Goal: Communication & Community: Answer question/provide support

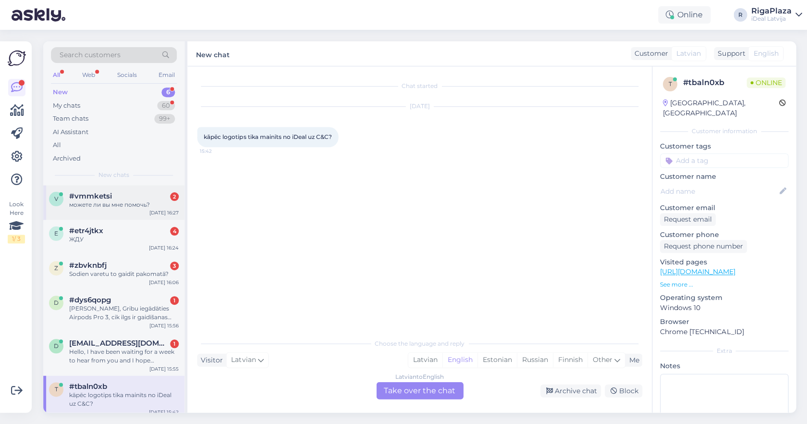
click at [152, 206] on div "можете ли вы мне помочь?" at bounding box center [123, 204] width 109 height 9
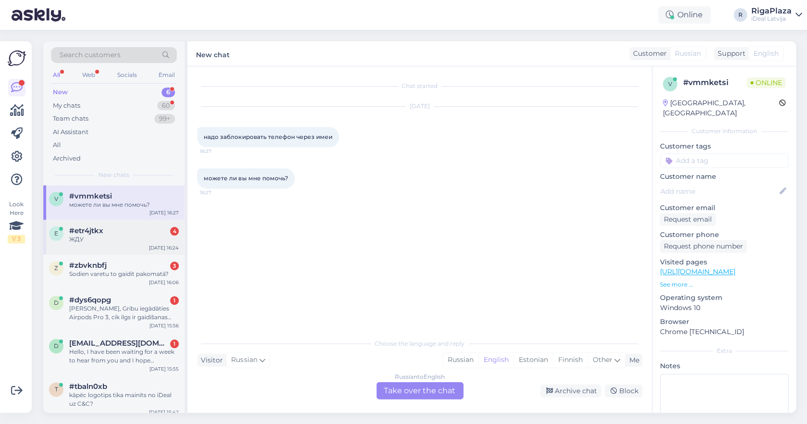
click at [148, 235] on div "ЖДУ" at bounding box center [123, 239] width 109 height 9
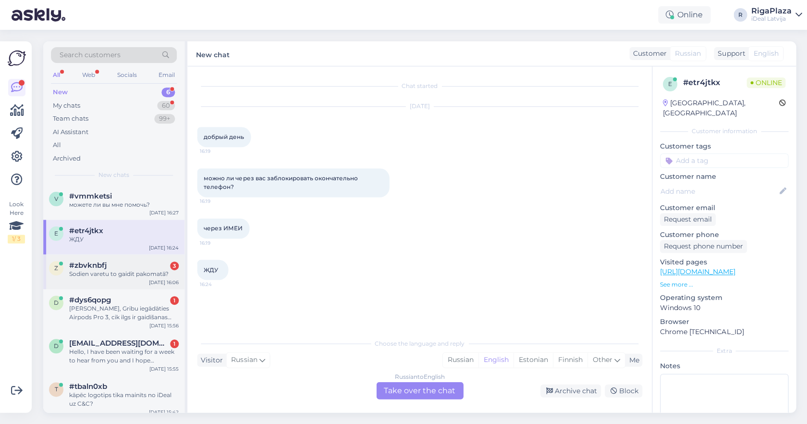
click at [122, 265] on div "#zbvknbfj 3" at bounding box center [123, 265] width 109 height 9
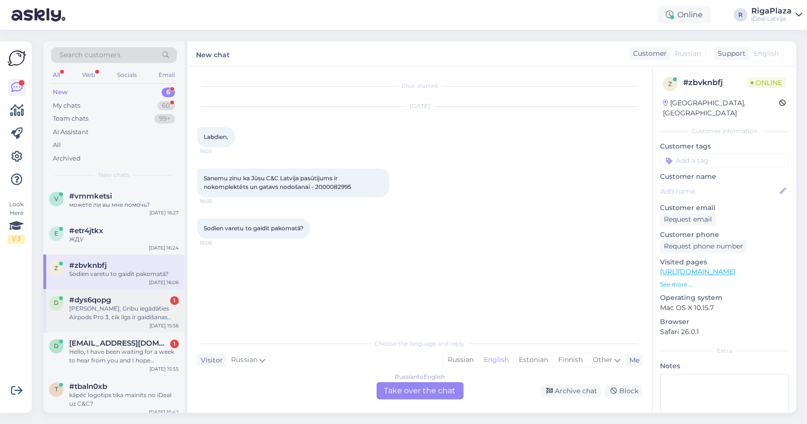
click at [165, 307] on div "[PERSON_NAME], Gribu iegādāties Airpods Pro 3, cik ilgs ir gaidīšanas laiks?" at bounding box center [123, 312] width 109 height 17
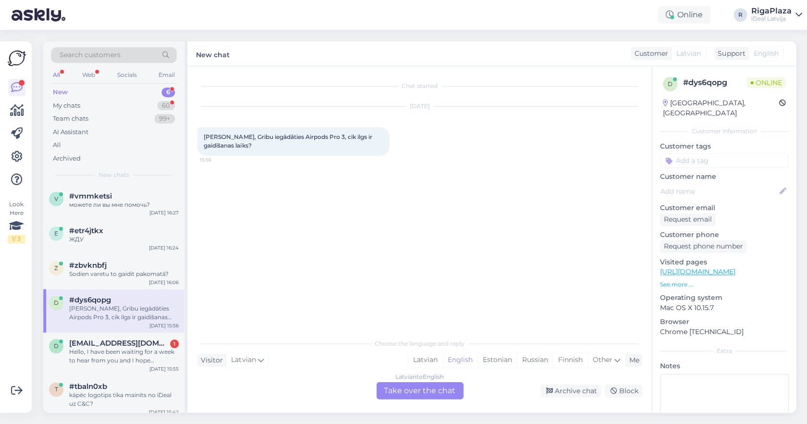
click at [140, 95] on div "New 6" at bounding box center [114, 91] width 126 height 13
click at [97, 20] on div "Online R RigaPlaza iDeal [GEOGRAPHIC_DATA]" at bounding box center [403, 15] width 807 height 30
click at [416, 358] on div "Latvian" at bounding box center [425, 359] width 34 height 14
click at [416, 393] on div "Latvian to Latvian Take over the chat" at bounding box center [419, 389] width 87 height 17
click at [419, 383] on div "Latvian to Latvian Take over the chat" at bounding box center [419, 389] width 87 height 17
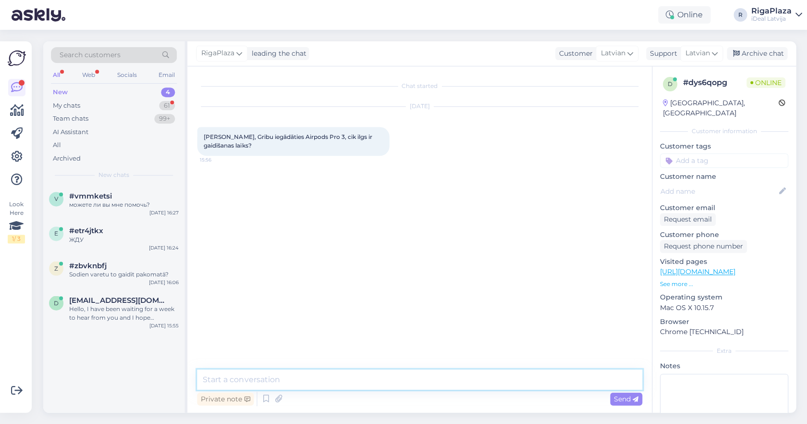
click at [417, 383] on textarea at bounding box center [419, 379] width 445 height 20
type textarea "Sveiki! Šīs austiņas ir iespējams iegādāties uz šo brīdi veikalos."
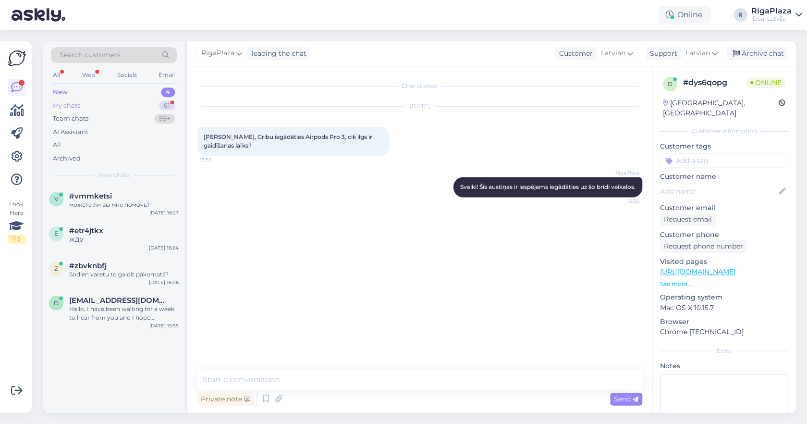
click at [116, 107] on div "My chats 61" at bounding box center [114, 105] width 126 height 13
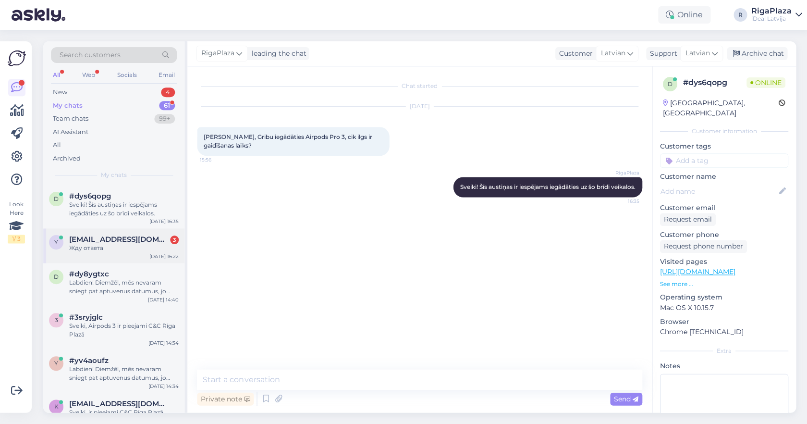
click at [125, 248] on div "Жду ответа" at bounding box center [123, 247] width 109 height 9
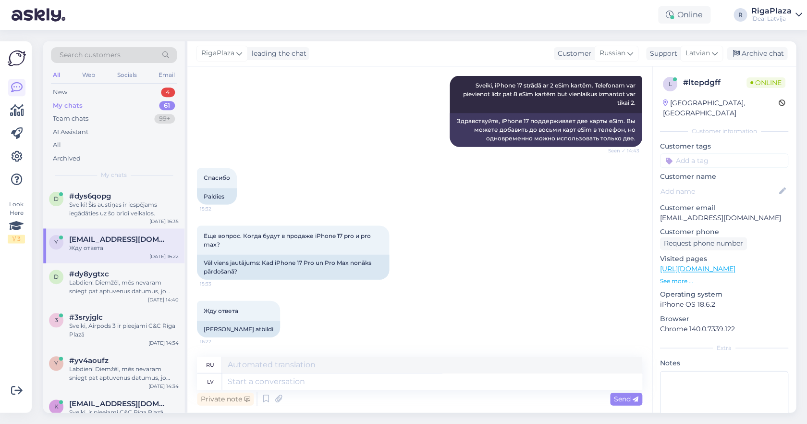
scroll to position [126, 0]
click at [317, 382] on textarea at bounding box center [432, 381] width 420 height 16
type textarea "Nav zin"
type textarea "Никто"
type textarea "Nav zināms"
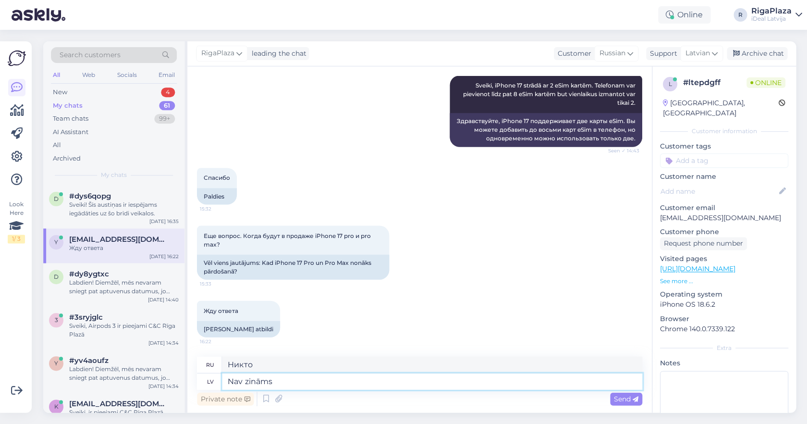
type textarea "Неизвестный"
type textarea "Nav zināms piegādes l"
type textarea "Доставка неизвестна"
type textarea "Nav zināms piegādes laiks"
type textarea "Время доставки неизвестно"
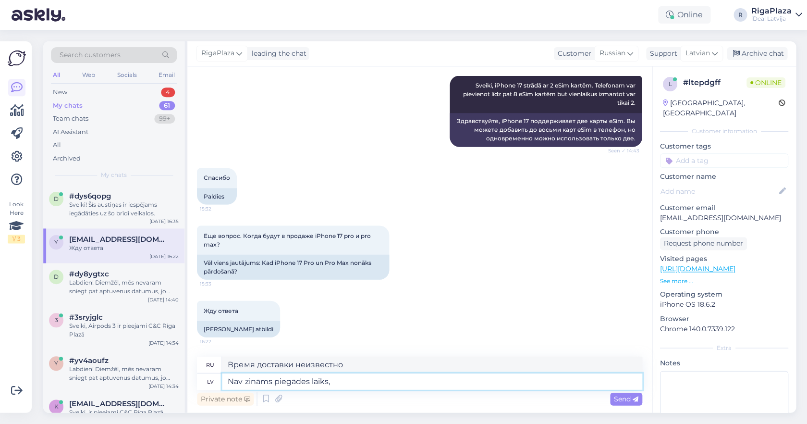
type textarea "Nav zināms piegādes laiks, t"
type textarea "Срок доставки неизвестен,"
type textarea "Nav zināms piegādes laiks, tiklīdz"
type textarea "Срок доставки неизвестен, как только"
type textarea "Nav zināms piegādes laiks, tiklīdz ierīces"
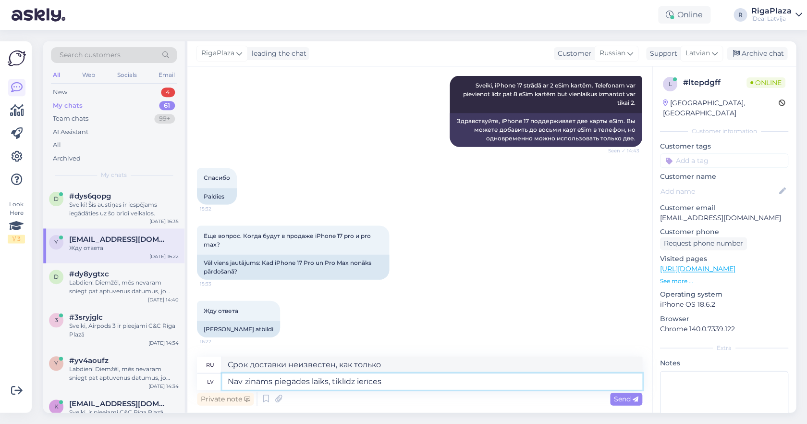
type textarea "Срок доставки неизвестен после того, как устройства будут готовы."
type textarea "Nav zināms piegādes laiks, tiklīdz"
type textarea "Срок доставки неизвестен, как только"
type textarea "Nav zināms piegādes laiks, t"
type textarea "Срок доставки неизвестен,"
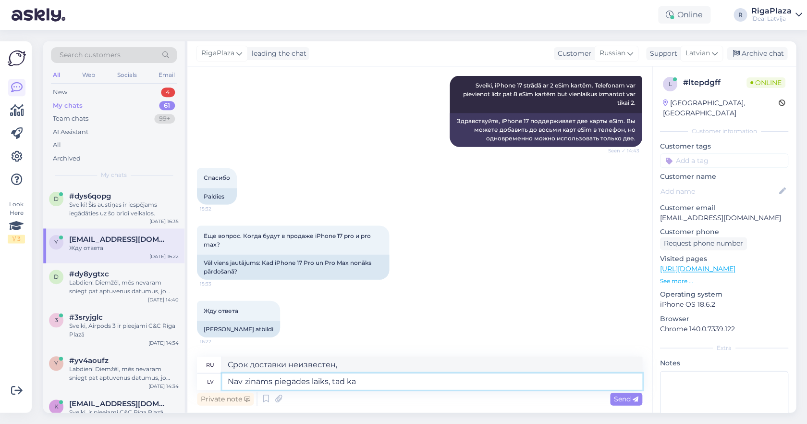
type textarea "Nav zināms piegādes laiks, tad kad"
type textarea "Срок доставки неизвестен, поэтому"
type textarea "Nav zināms piegādes laiks, tad kad sa'"
type textarea "Срок доставки неизвестен, поэтому когда"
type textarea "Nav zināms piegādes laiks, tad kad saņemsim"
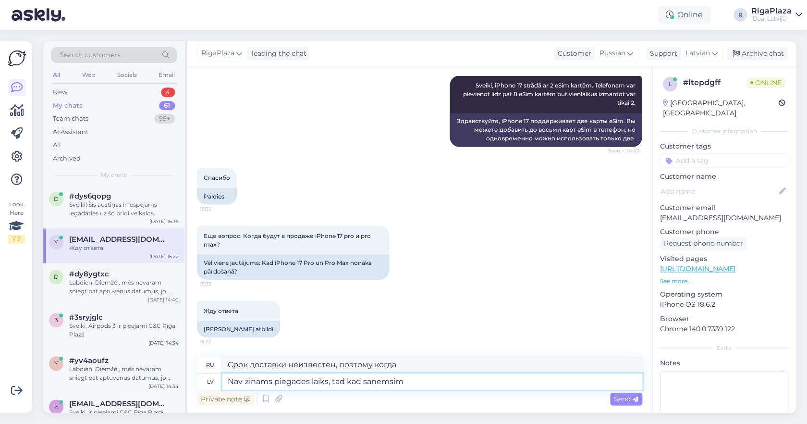
type textarea "Срок доставки неизвестен. Когда мы его получим?"
type textarea "Nav zināms piegādes laiks, tad kad saņemsim ierīces"
type textarea "Срок доставки неизвестен. Когда мы получим устройства?"
type textarea "Nav zināms piegādes laiks, tad kad saņemsim ierīces Jūs"
type textarea "Сроки доставки неизвестны, когда мы получим от вас устройства?"
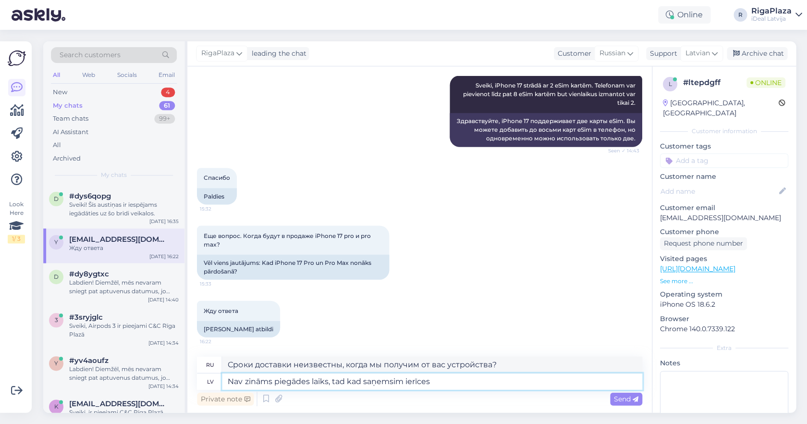
type textarea "Nav zināms piegādes laiks, tad kad saņemsim ierīces m"
type textarea "Срок доставки неизвестен. Когда мы получим устройства?"
type textarea "Nav zināms piegādes laiks, tad kad saņemsim ierīces mūsu"
type textarea "Сроки доставки неизвестны, поэтому когда мы получим устройства в нашем"
type textarea "Nav zināms piegādes laiks, tad kad saņemsim ierīces mūsu kolēģi sa"
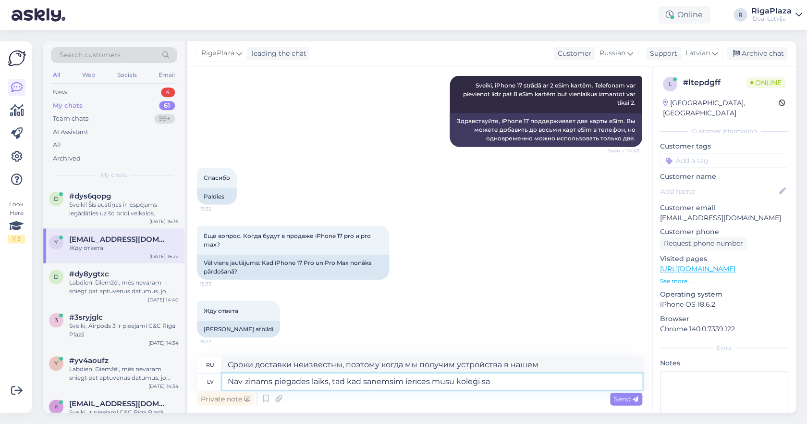
type textarea "Сроки доставки неизвестны, когда же мы получим устройства от наших коллег?"
type textarea "Nav zināms piegādes laiks, tad kad saņemsim ierīces mūsu kolēģi sazināsie"
type textarea "Сроки поставки неизвестны, поэтому, как только мы получим устройства, наши сотр…"
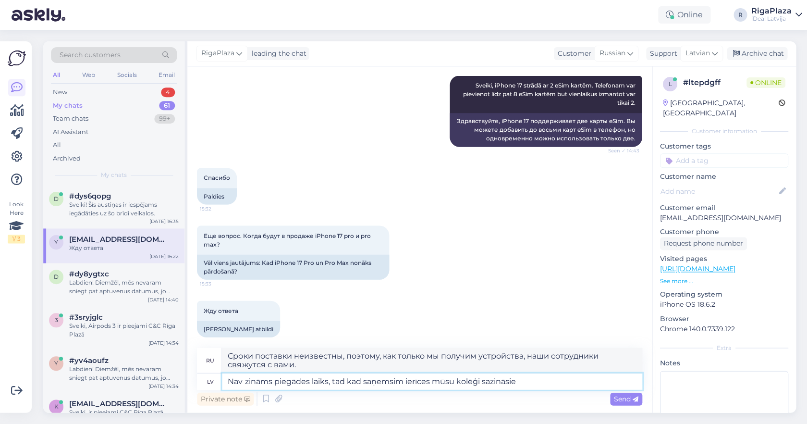
click at [441, 378] on textarea "Nav zināms piegādes laiks, tad kad saņemsim ierīces mūsu kolēģi sazināsie" at bounding box center [432, 381] width 420 height 16
click at [536, 378] on textarea "Nav zināms piegādes laiks, tad kad saņemsim ierīces mūsu kolēģi sazināsie" at bounding box center [432, 381] width 420 height 16
type textarea "Nav zināms piegādes laiks, tad kad saņemsim ierīces mūsu kolēģi sazināsies ar"
type textarea "Срок доставки неизвестен, поэтому, как только мы получим устройства, наши колле…"
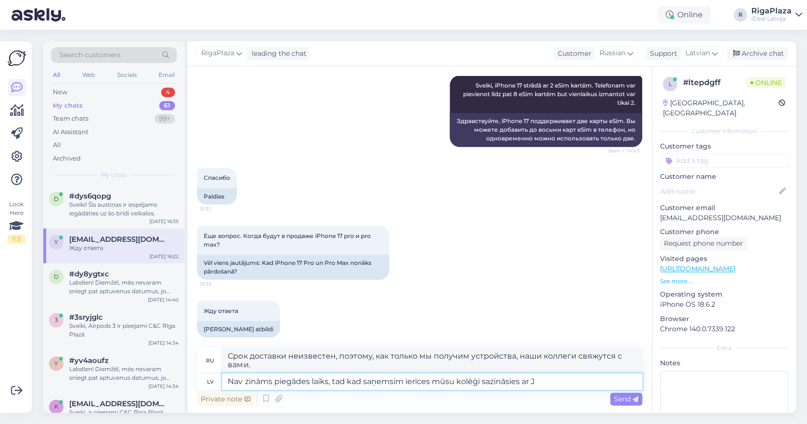
type textarea "Nav zināms piegādes laiks, tad kad saņemsim ierīces mūsu kolēģi sazināsies ar Ju"
type textarea "Сроки поставки неизвестны, поэтому, как только мы получим устройства, наши сотр…"
type textarea "Nav zināms piegādes laiks, tad kad saņemsim ierīces mūsu kolēģi sazināsies ar J…"
type textarea "Сроки доставки неизвестны, поэтому наши коллеги свяжутся с вами, как только пол…"
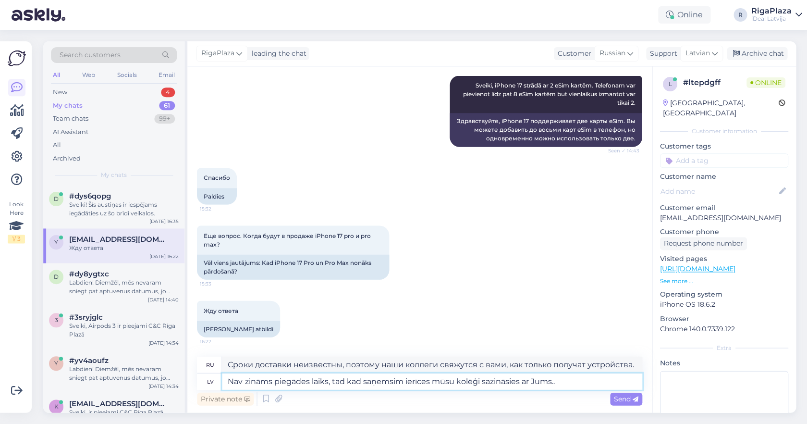
type textarea "Nav zināms piegādes laiks, tad kad saņemsim ierīces mūsu kolēģi sazināsies ar J…"
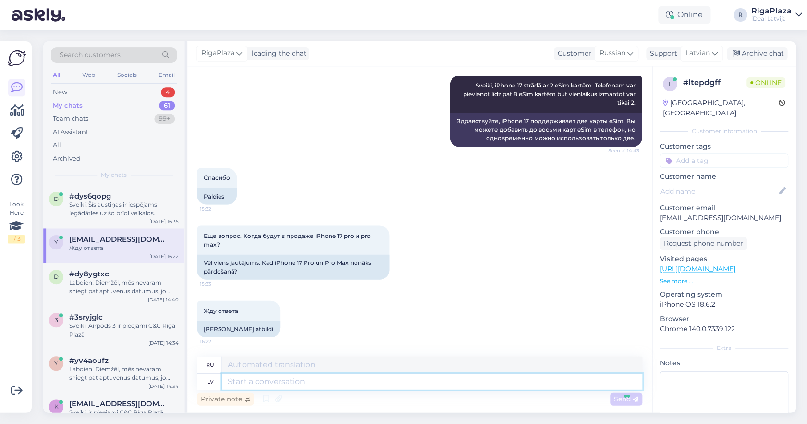
scroll to position [201, 0]
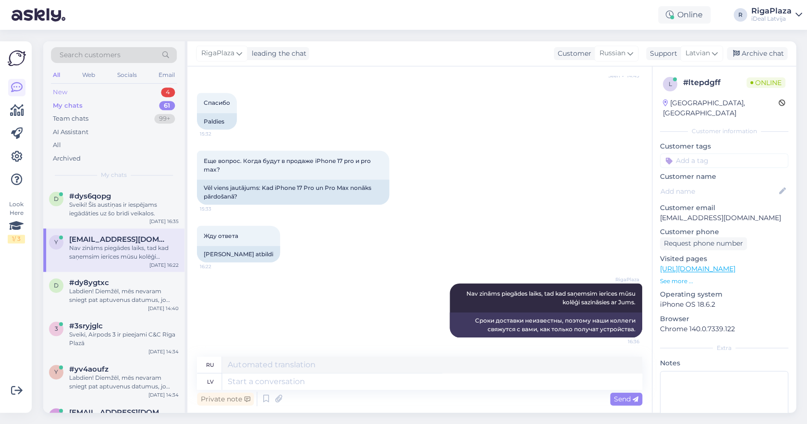
click at [141, 88] on div "New 4" at bounding box center [114, 91] width 126 height 13
